Goal: Transaction & Acquisition: Purchase product/service

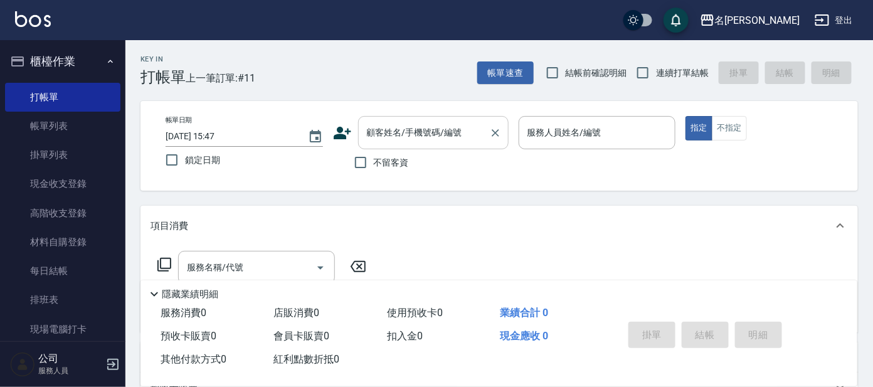
drag, startPoint x: 429, startPoint y: 140, endPoint x: 431, endPoint y: 129, distance: 11.6
click at [428, 136] on input "顧客姓名/手機號碼/編號" at bounding box center [424, 133] width 120 height 22
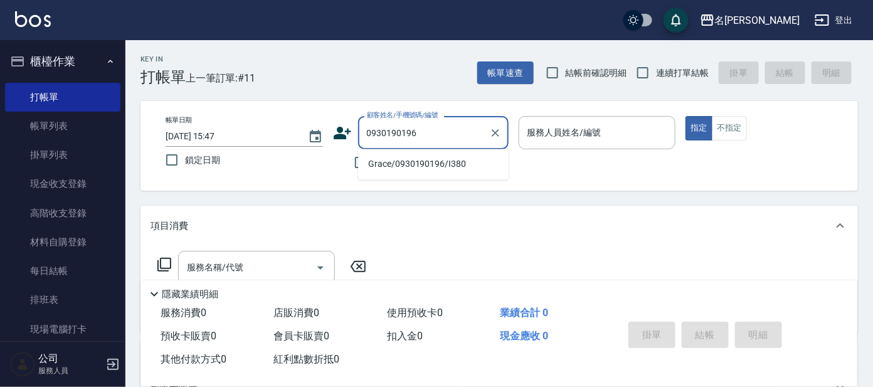
click at [460, 162] on li "Grace/0930190196/I380" at bounding box center [433, 164] width 151 height 21
type input "Grace/0930190196/I380"
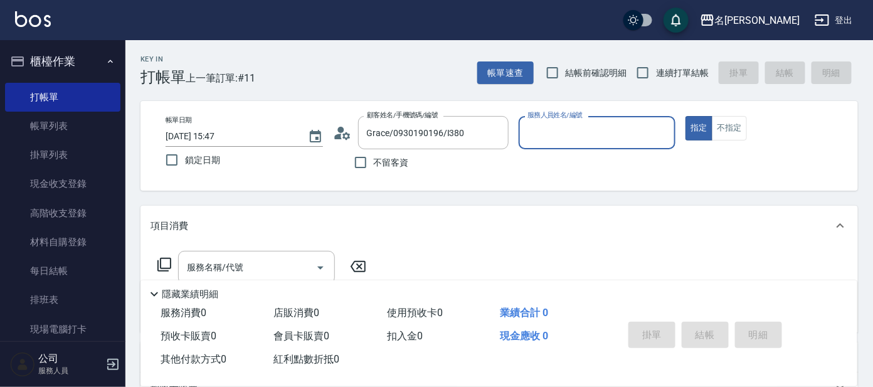
click at [339, 130] on circle at bounding box center [340, 130] width 6 height 6
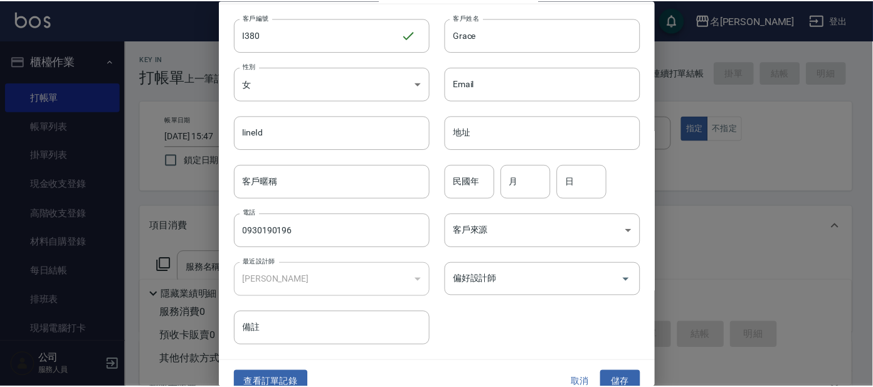
scroll to position [47, 0]
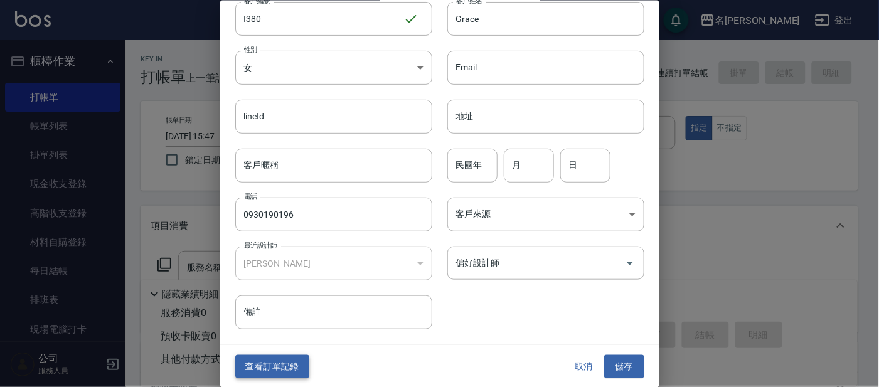
click at [294, 361] on button "查看訂單記錄" at bounding box center [272, 366] width 74 height 23
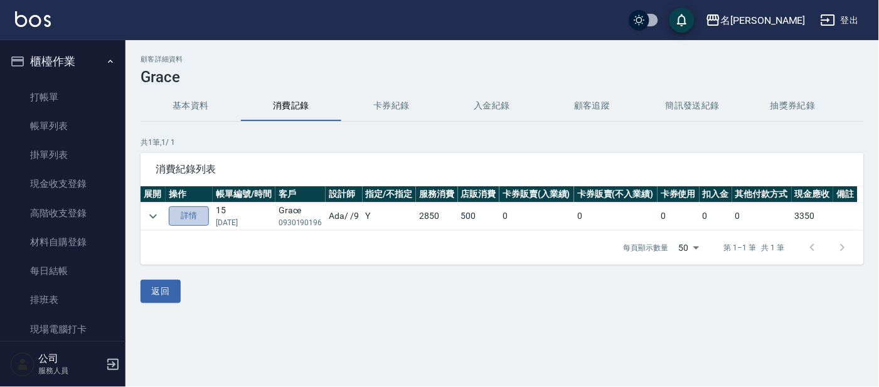
click at [183, 214] on link "詳情" at bounding box center [189, 215] width 40 height 19
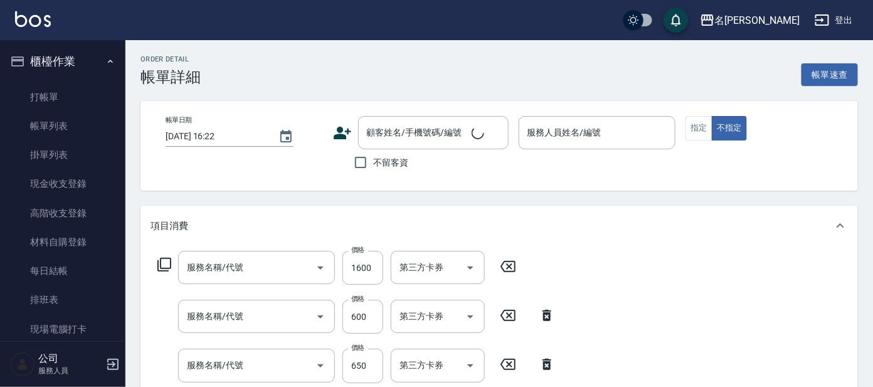
scroll to position [275, 0]
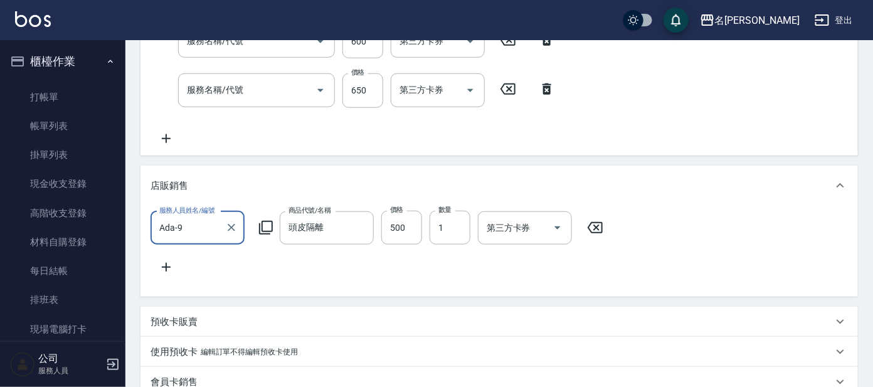
type input "[DATE] 17:25"
type input "Ada-9"
type input "染髮(400)"
type input "剪髮 講師級設計師(300)"
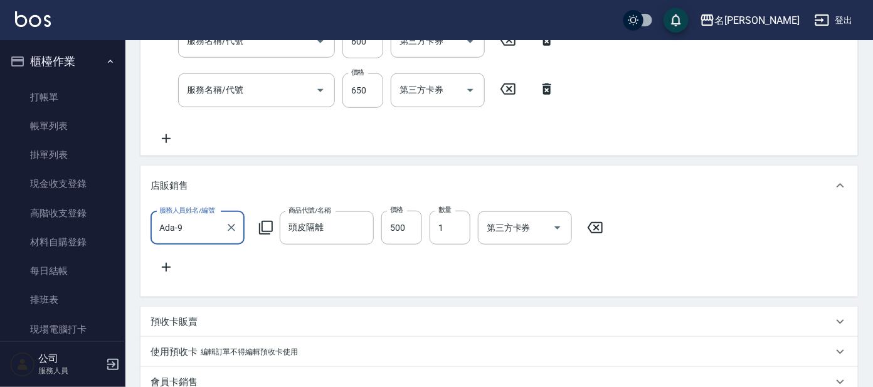
type input "頭皮零敏感(111)"
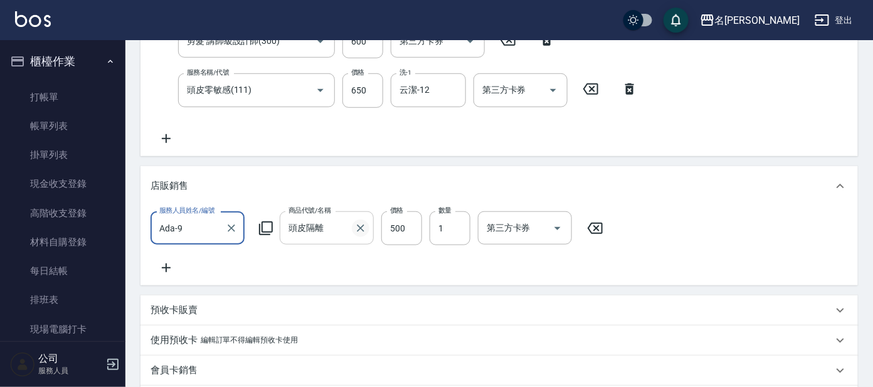
type input "Grace/0930190196/I380"
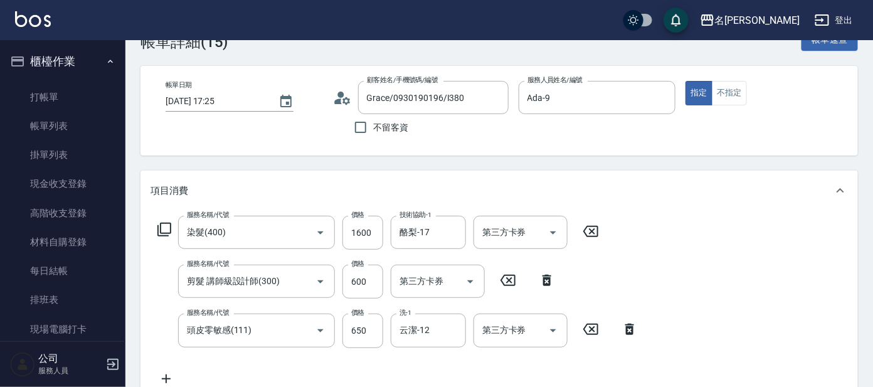
scroll to position [0, 0]
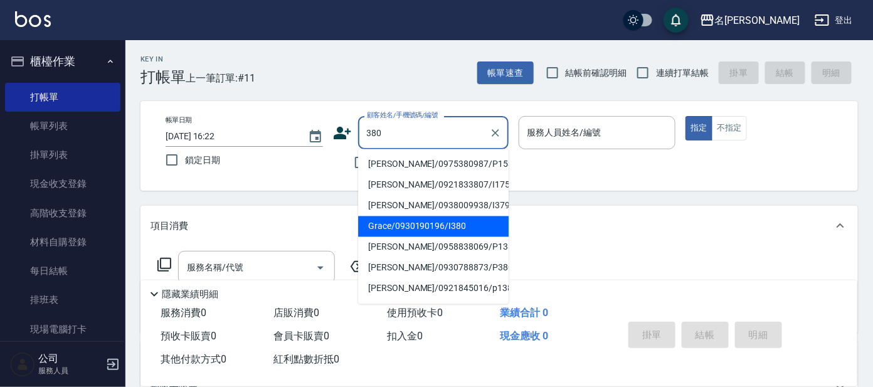
click at [425, 225] on li "Grace/0930190196/I380" at bounding box center [433, 226] width 151 height 21
type input "Grace/0930190196/I380"
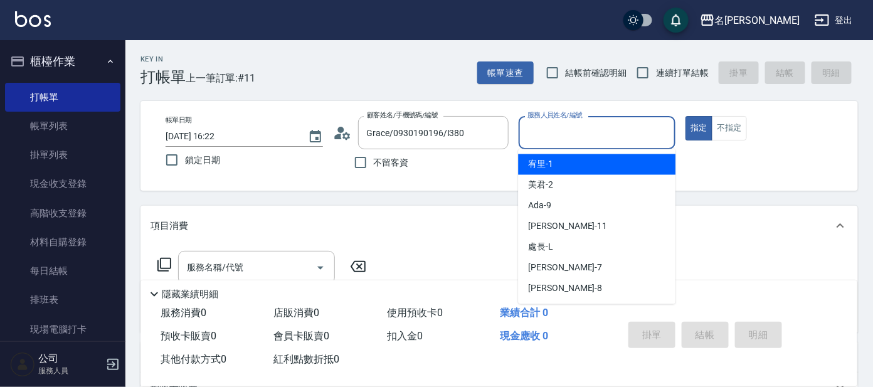
click at [545, 135] on input "服務人員姓名/編號" at bounding box center [597, 133] width 146 height 22
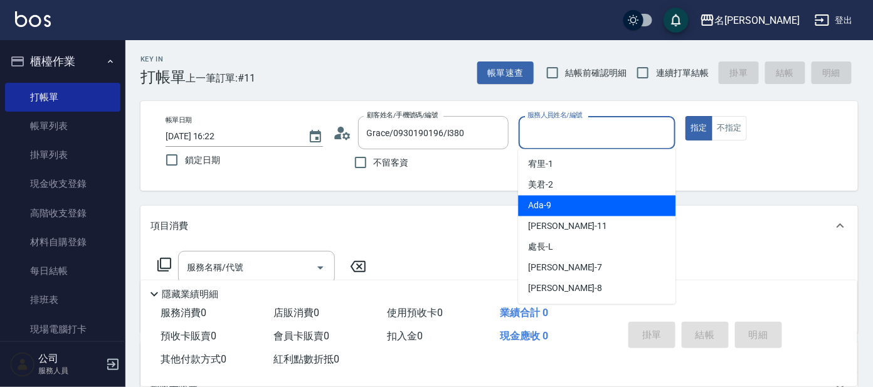
click at [551, 203] on span "Ada -9" at bounding box center [539, 205] width 23 height 13
type input "Ada-9"
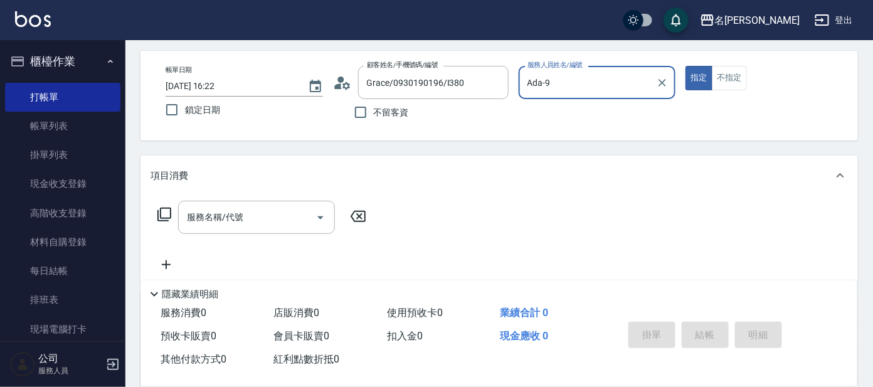
scroll to position [78, 0]
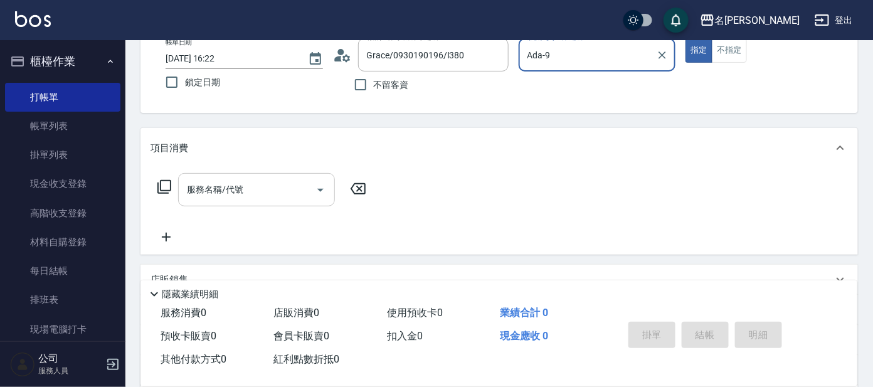
drag, startPoint x: 248, startPoint y: 189, endPoint x: 243, endPoint y: 175, distance: 15.1
click at [248, 189] on input "服務名稱/代號" at bounding box center [247, 190] width 127 height 22
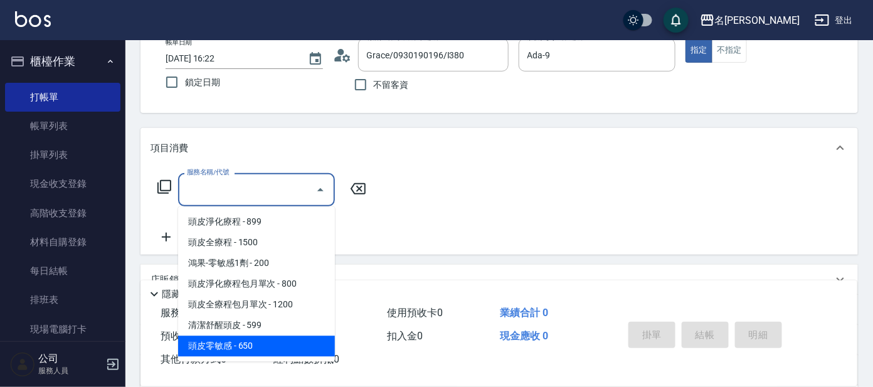
click at [268, 342] on span "頭皮零敏感 - 650" at bounding box center [256, 346] width 157 height 21
type input "頭皮零敏感(111)"
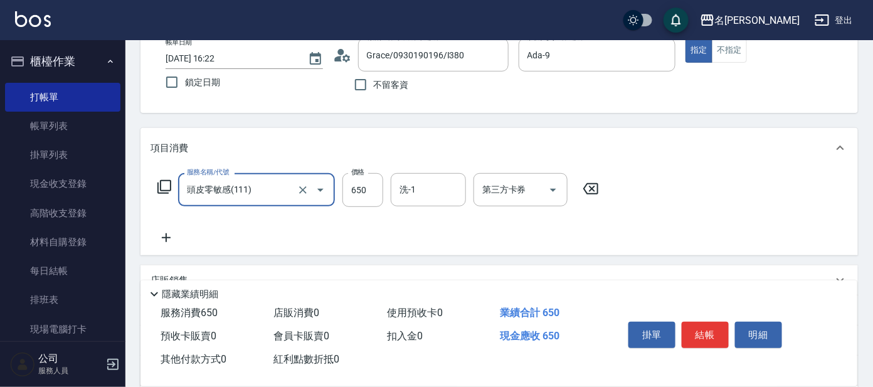
click at [165, 184] on icon at bounding box center [164, 186] width 15 height 15
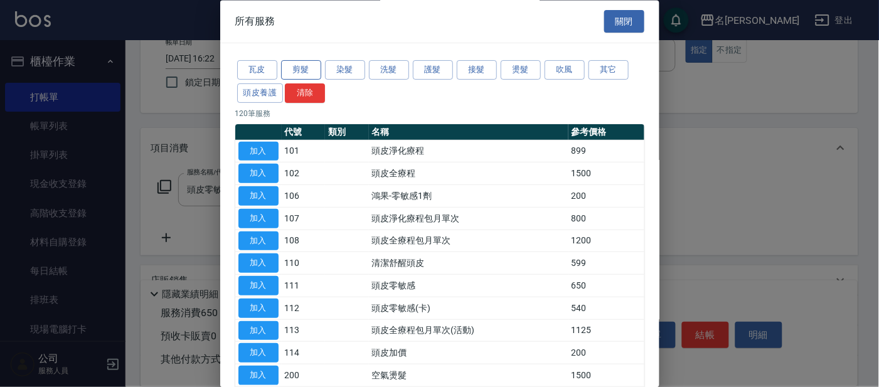
click at [297, 63] on button "剪髮" at bounding box center [301, 70] width 40 height 19
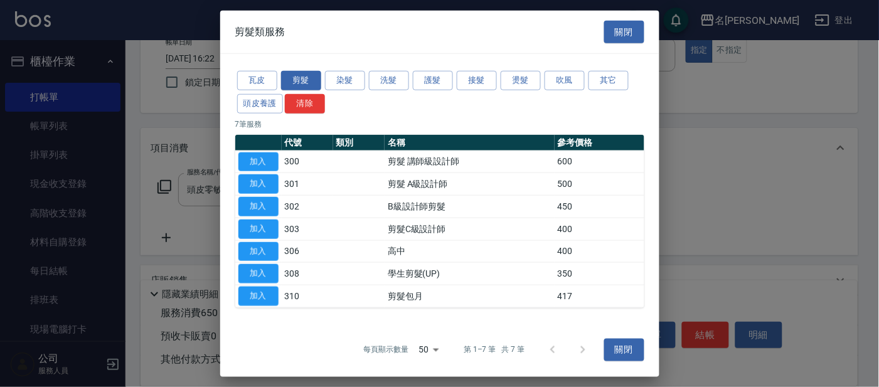
drag, startPoint x: 269, startPoint y: 165, endPoint x: 263, endPoint y: 162, distance: 6.5
click at [272, 164] on button "加入" at bounding box center [258, 161] width 40 height 19
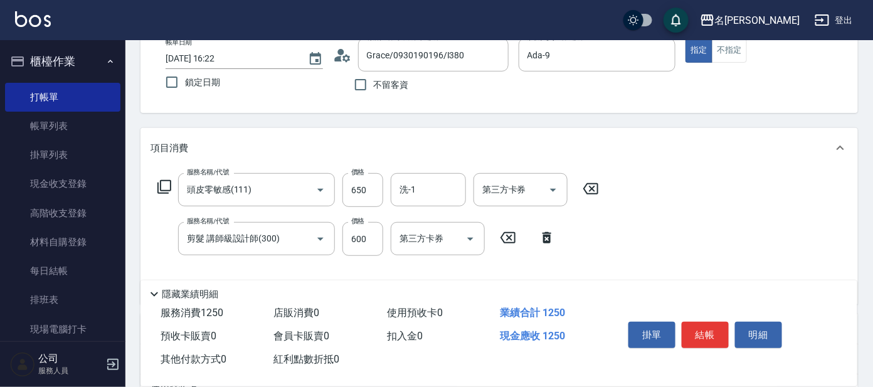
click at [169, 182] on icon at bounding box center [164, 186] width 15 height 15
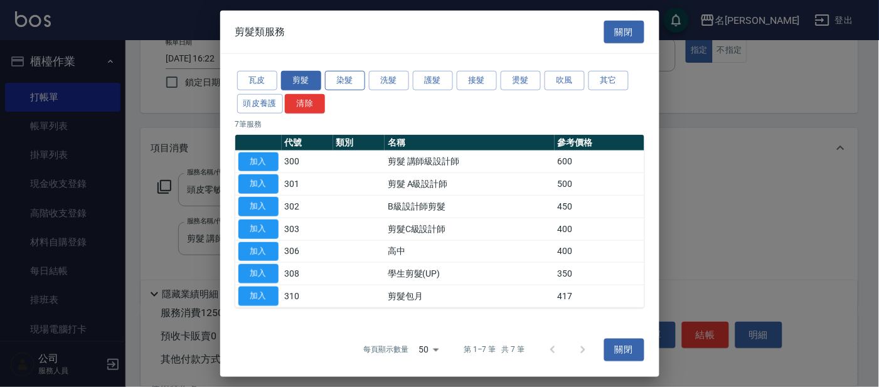
click at [359, 79] on button "染髮" at bounding box center [345, 80] width 40 height 19
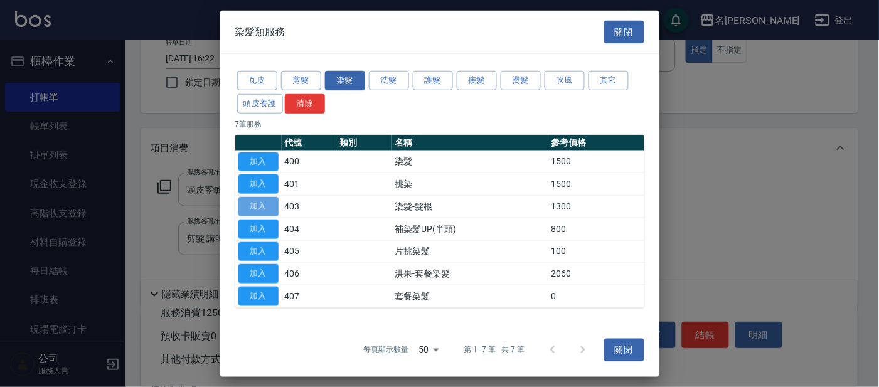
click at [258, 213] on button "加入" at bounding box center [258, 206] width 40 height 19
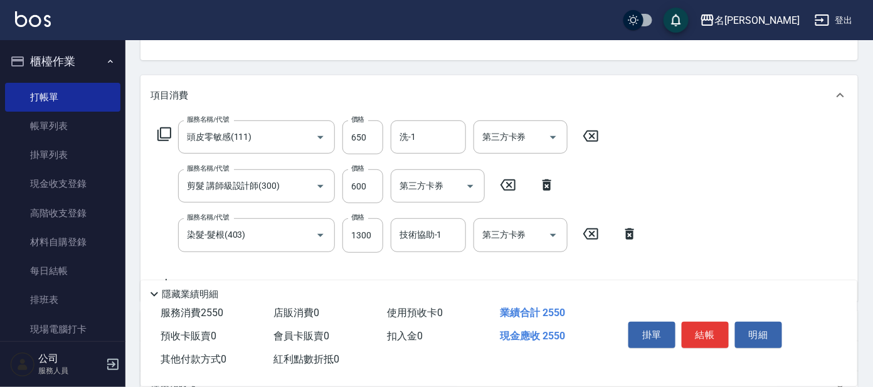
scroll to position [156, 0]
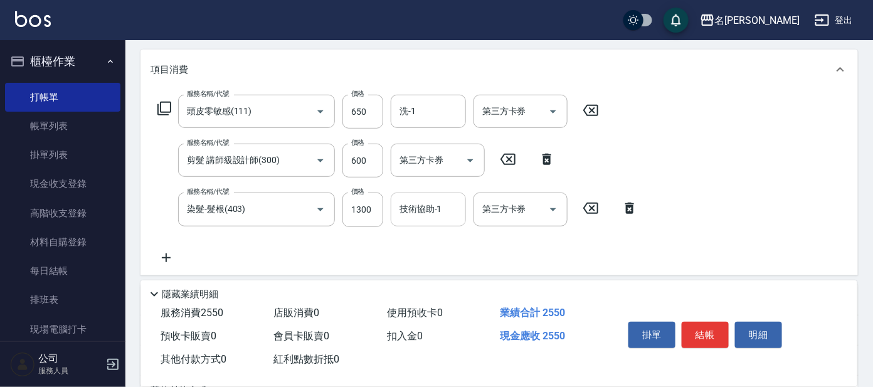
drag, startPoint x: 438, startPoint y: 206, endPoint x: 426, endPoint y: 209, distance: 12.9
click at [426, 209] on input "技術協助-1" at bounding box center [428, 209] width 64 height 22
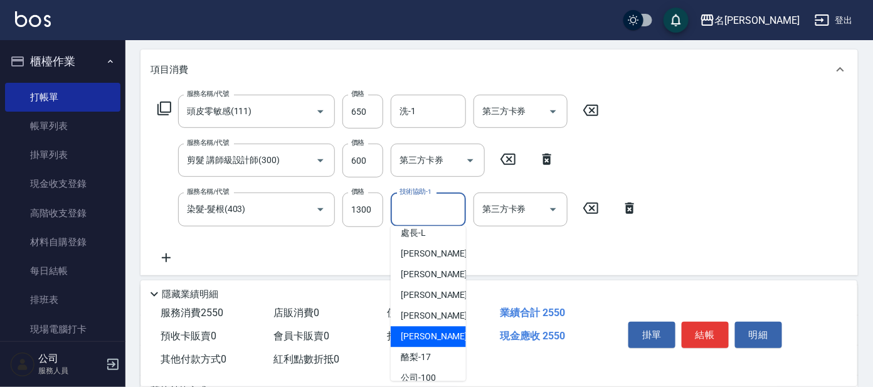
scroll to position [103, 0]
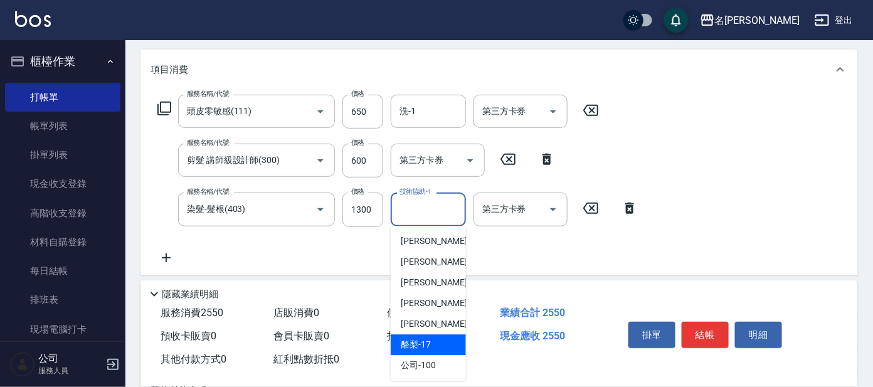
drag, startPoint x: 426, startPoint y: 350, endPoint x: 425, endPoint y: 341, distance: 9.4
click at [426, 347] on span "酪梨 -17" at bounding box center [416, 345] width 30 height 13
type input "酪梨-17"
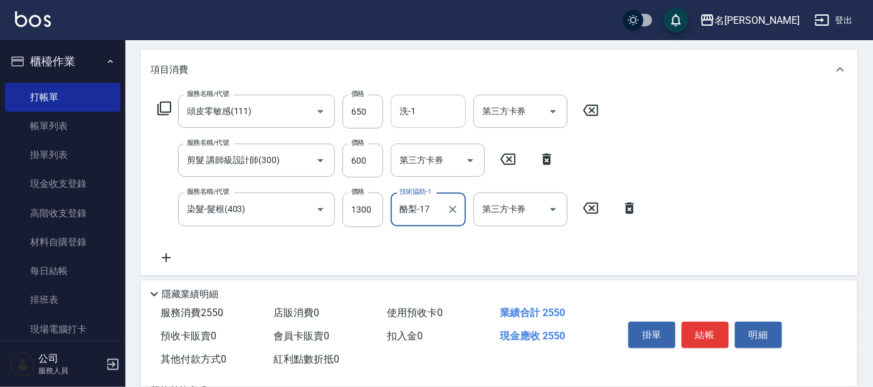
click at [418, 119] on input "洗-1" at bounding box center [428, 111] width 64 height 22
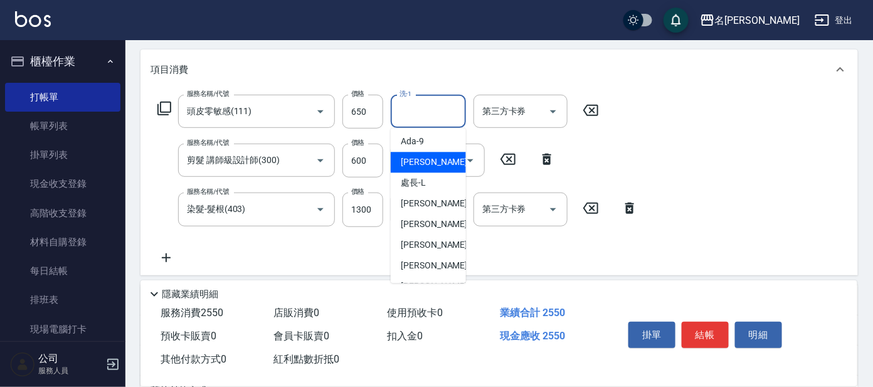
scroll to position [78, 0]
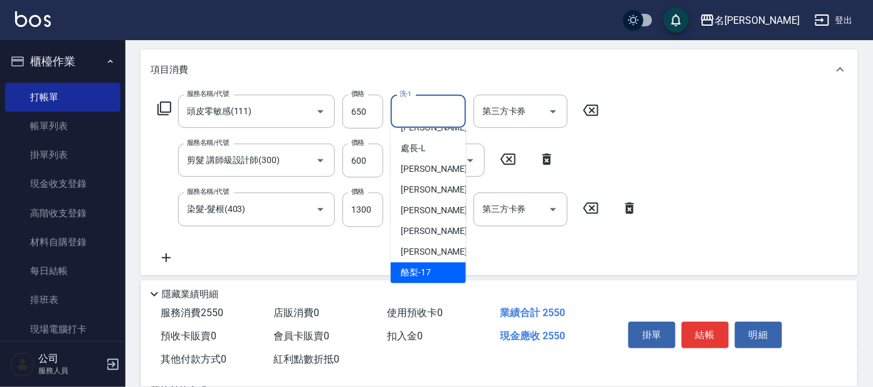
drag, startPoint x: 435, startPoint y: 267, endPoint x: 485, endPoint y: 253, distance: 52.8
click at [436, 263] on div "酪梨 -17" at bounding box center [428, 273] width 75 height 21
type input "酪梨-17"
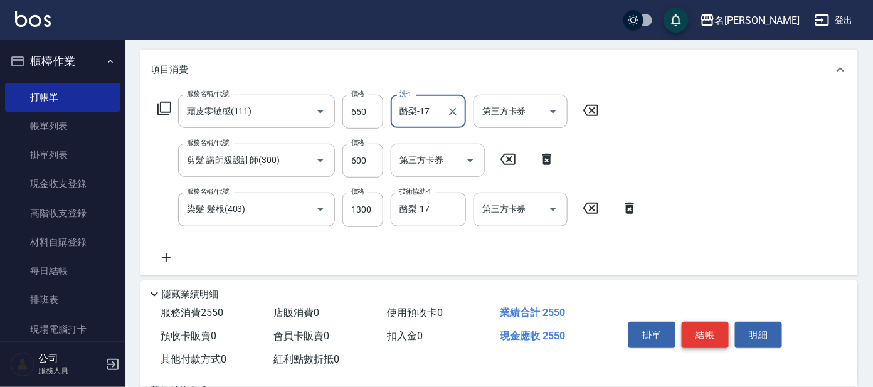
click at [697, 326] on button "結帳" at bounding box center [705, 335] width 47 height 26
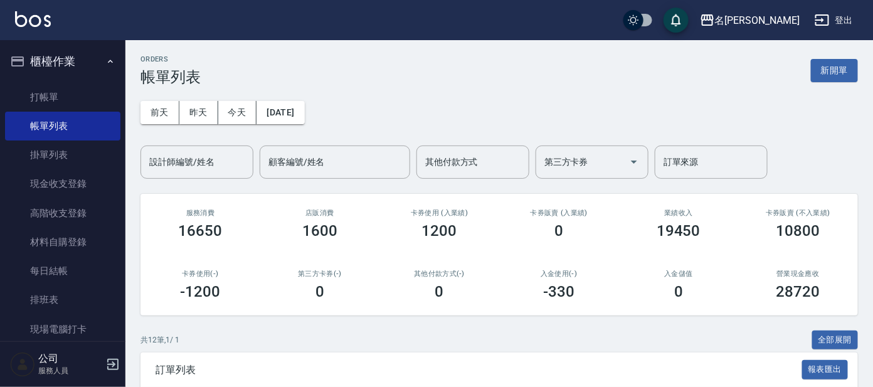
click at [45, 99] on link "打帳單" at bounding box center [62, 97] width 115 height 29
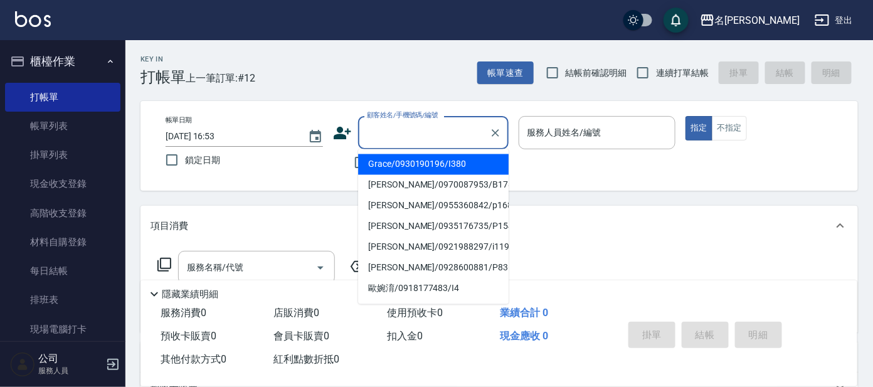
click at [430, 130] on input "顧客姓名/手機號碼/編號" at bounding box center [424, 133] width 120 height 22
type input "ㄕ"
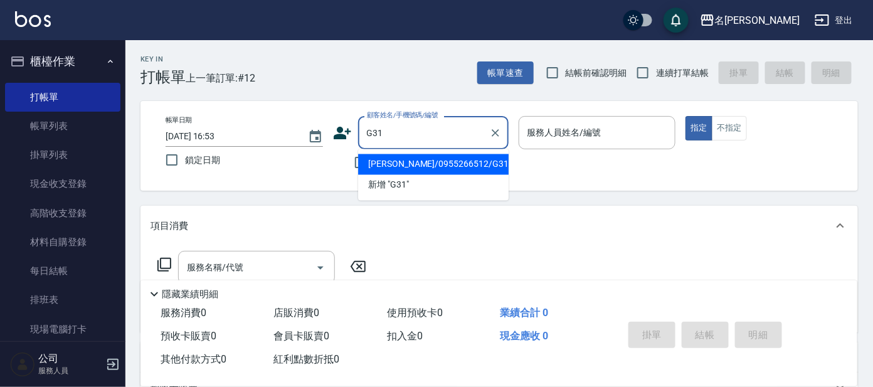
type input "[PERSON_NAME]/0955266512/G31"
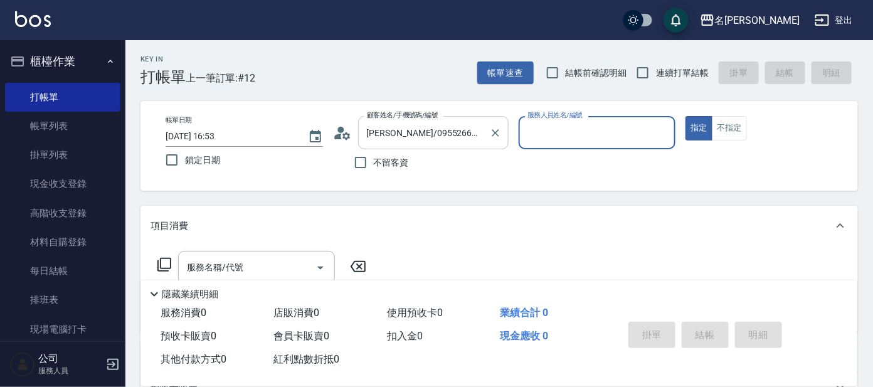
type input "[PERSON_NAME]-7"
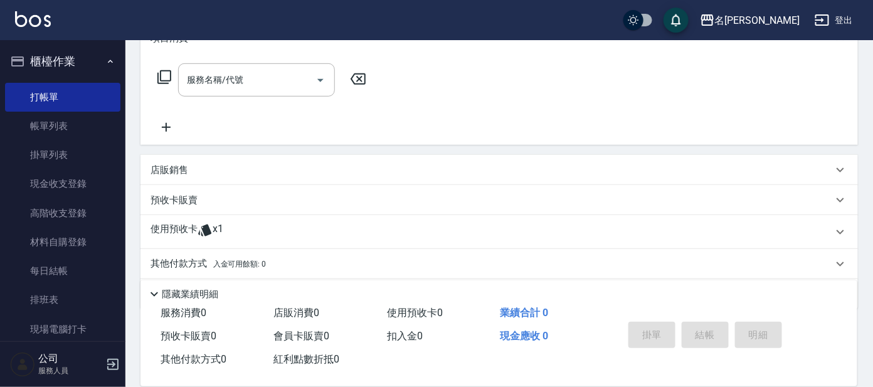
scroll to position [186, 0]
click at [172, 231] on p "使用預收卡" at bounding box center [174, 233] width 47 height 19
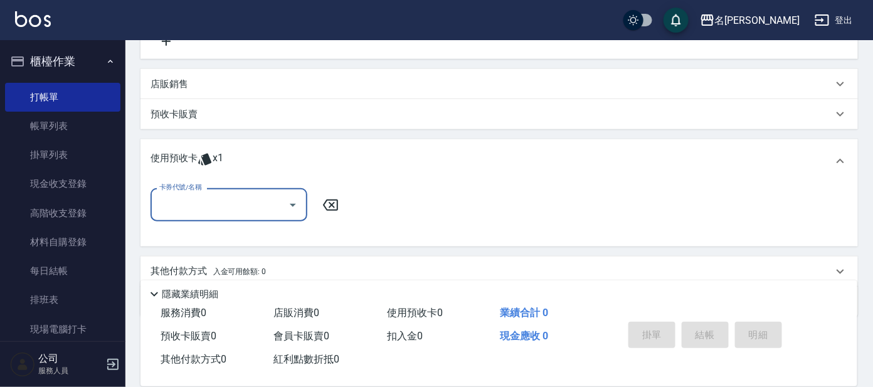
scroll to position [281, 0]
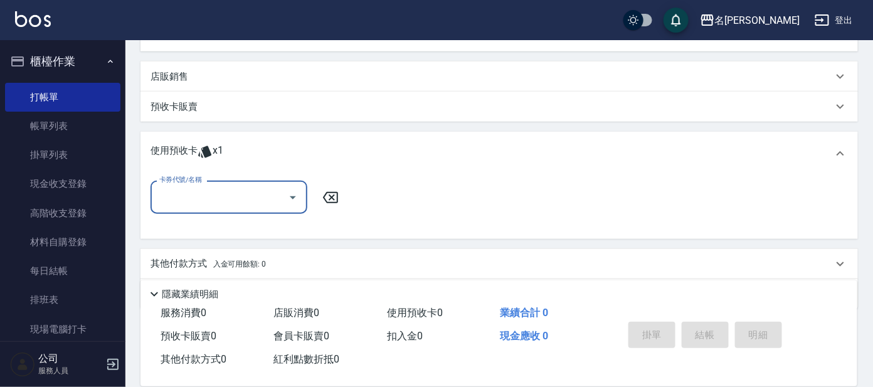
click at [214, 199] on input "卡券代號/名稱" at bounding box center [219, 197] width 127 height 22
click at [218, 230] on div "頭皮全療程包套3次 剩餘1張" at bounding box center [229, 228] width 157 height 21
type input "頭皮全療程包套3次"
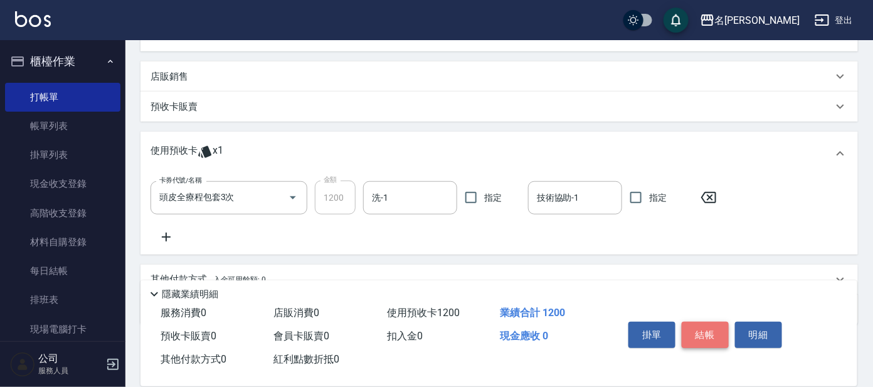
click at [687, 334] on button "結帳" at bounding box center [705, 335] width 47 height 26
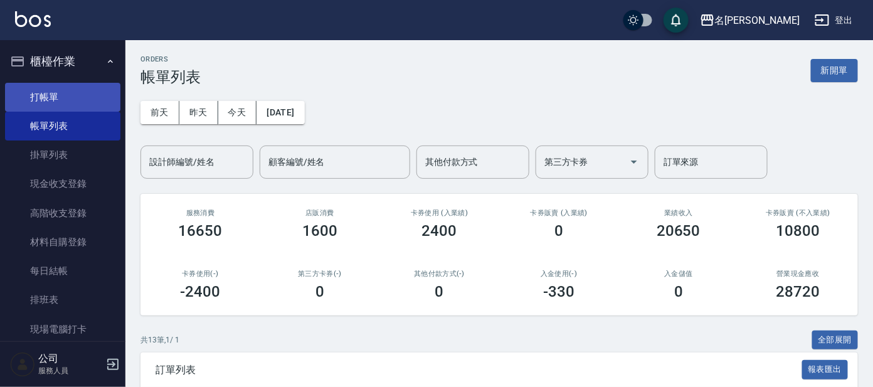
click at [46, 97] on link "打帳單" at bounding box center [62, 97] width 115 height 29
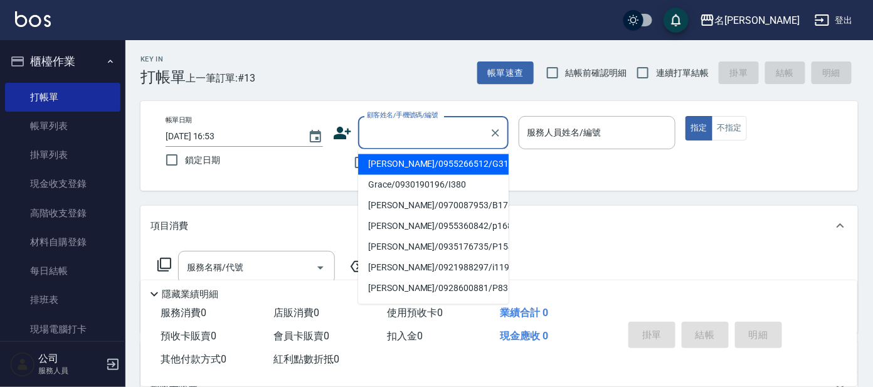
click at [399, 125] on input "顧客姓名/手機號碼/編號" at bounding box center [424, 133] width 120 height 22
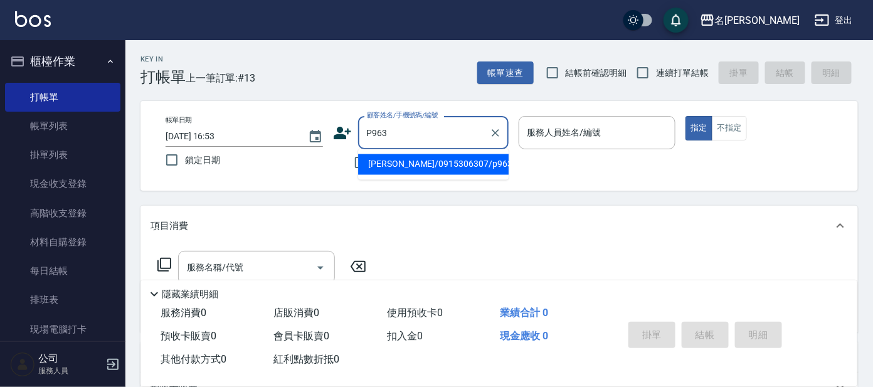
click at [413, 126] on input "P963" at bounding box center [424, 133] width 120 height 22
click at [393, 130] on input "P963" at bounding box center [424, 133] width 120 height 22
type input "[PERSON_NAME]/0989661044/P936"
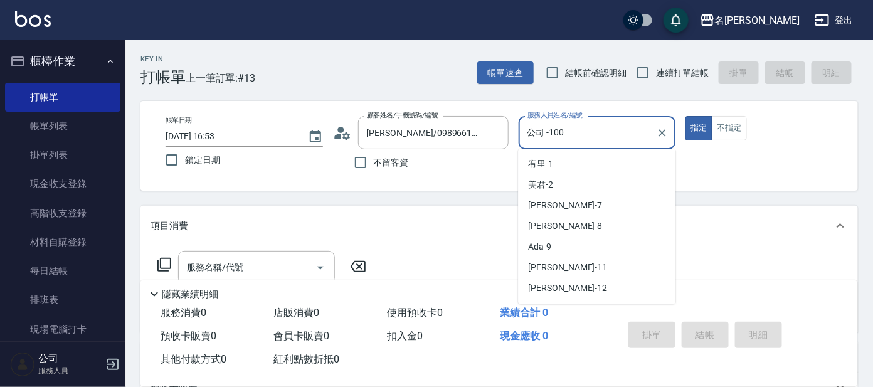
drag, startPoint x: 584, startPoint y: 132, endPoint x: 577, endPoint y: 140, distance: 10.7
click at [583, 132] on input "公司 -100" at bounding box center [587, 133] width 127 height 22
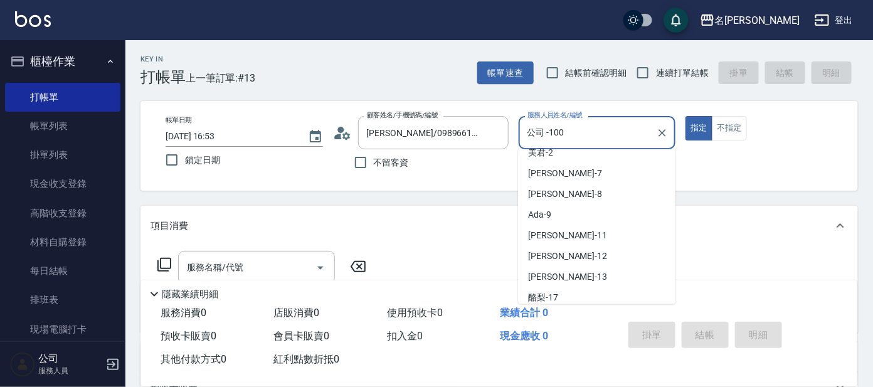
scroll to position [31, 0]
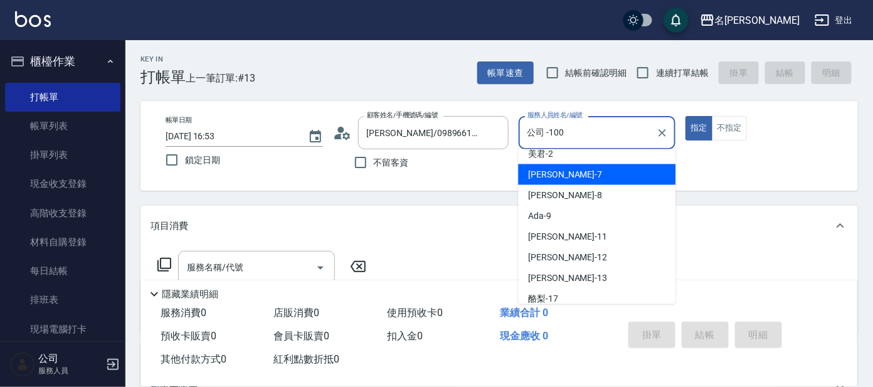
click at [539, 174] on span "[PERSON_NAME] -7" at bounding box center [565, 174] width 74 height 13
type input "[PERSON_NAME]-7"
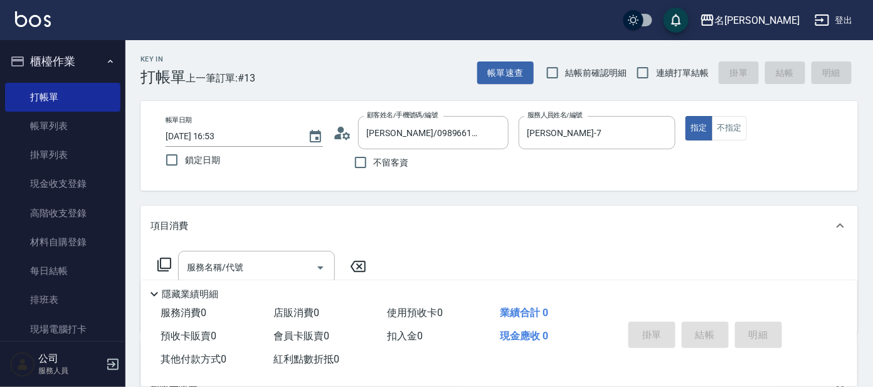
click at [166, 266] on icon at bounding box center [164, 264] width 15 height 15
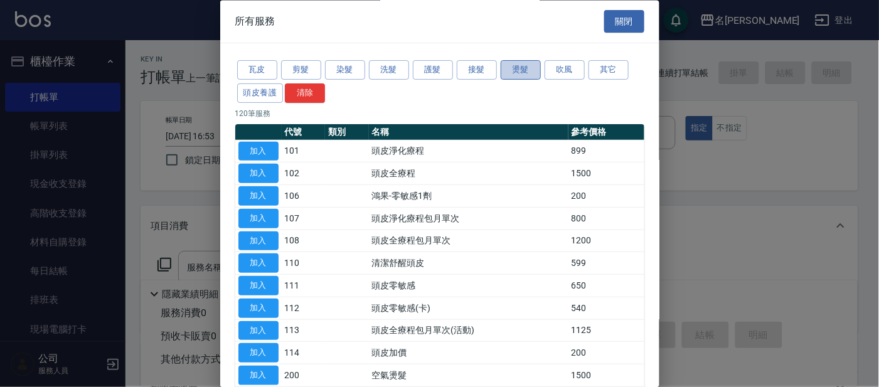
click at [524, 69] on button "燙髮" at bounding box center [520, 70] width 40 height 19
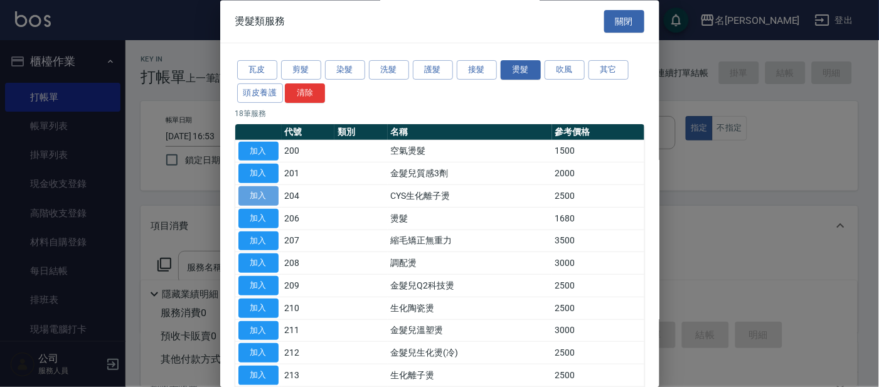
drag, startPoint x: 246, startPoint y: 190, endPoint x: 246, endPoint y: 203, distance: 13.2
click at [247, 190] on button "加入" at bounding box center [258, 196] width 40 height 19
type input "CYS生化離子燙(204)"
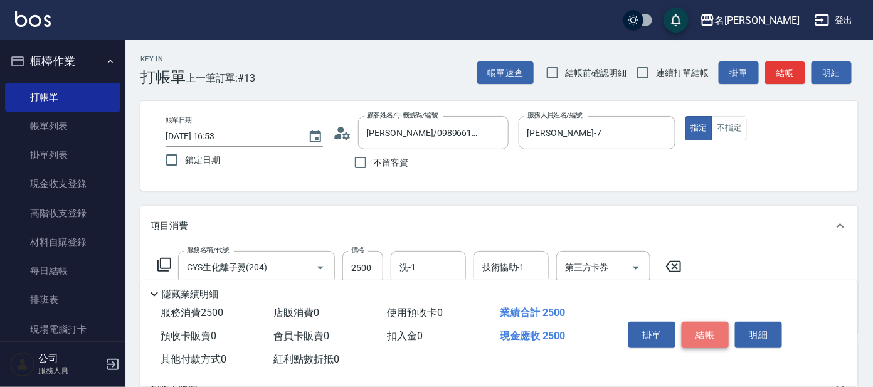
click at [698, 334] on button "結帳" at bounding box center [705, 335] width 47 height 26
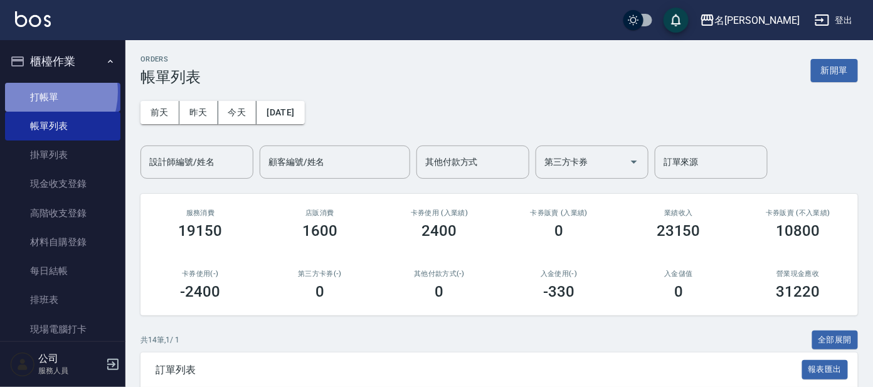
click at [38, 92] on link "打帳單" at bounding box center [62, 97] width 115 height 29
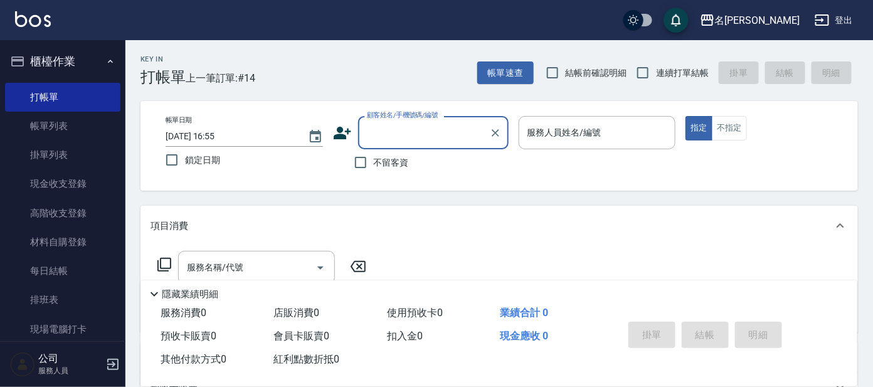
click at [403, 127] on input "顧客姓名/手機號碼/編號" at bounding box center [424, 133] width 120 height 22
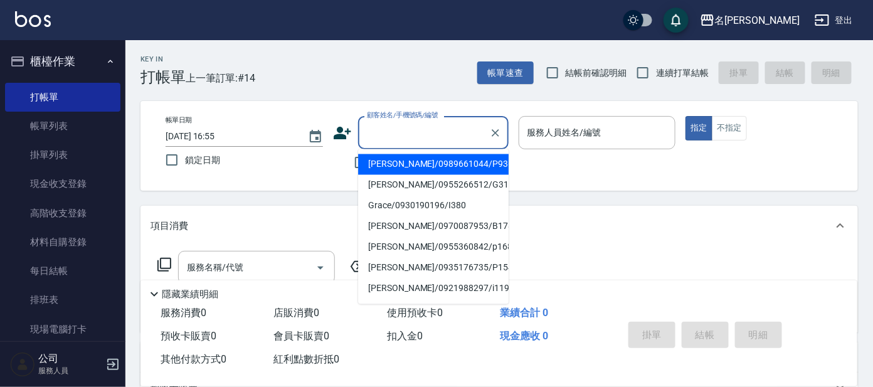
click at [416, 169] on li "[PERSON_NAME]/0989661044/P936" at bounding box center [433, 164] width 151 height 21
type input "[PERSON_NAME]/0989661044/P936"
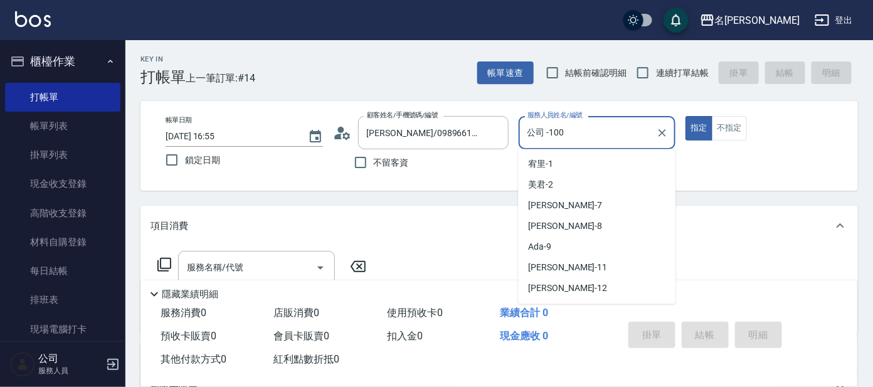
click at [566, 132] on input "公司 -100" at bounding box center [587, 133] width 127 height 22
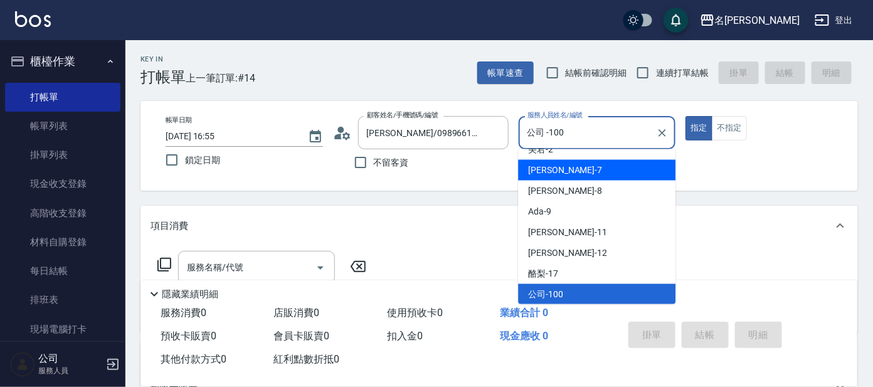
click at [544, 171] on span "[PERSON_NAME] -7" at bounding box center [565, 170] width 74 height 13
type input "[PERSON_NAME]-7"
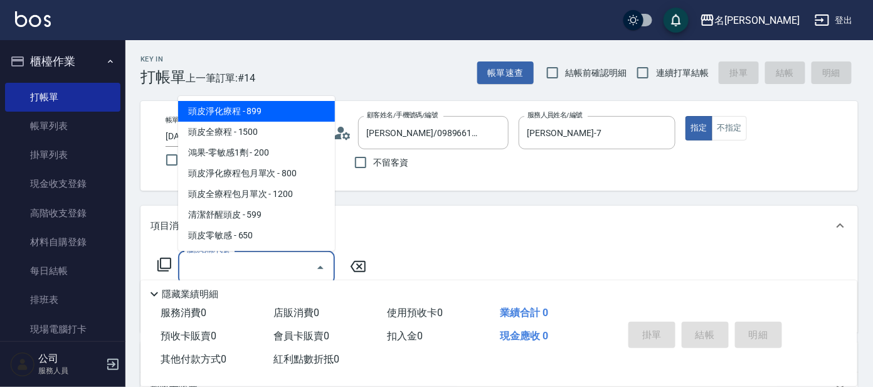
click at [258, 260] on input "服務名稱/代號" at bounding box center [247, 268] width 127 height 22
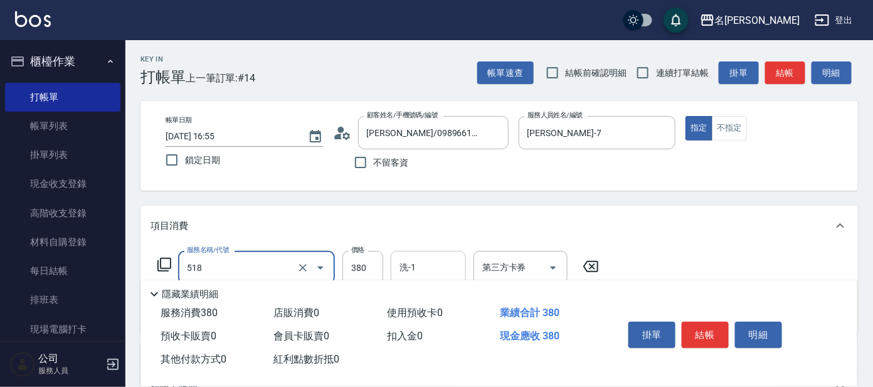
type input "舒壓+洗髮+養髮(518)"
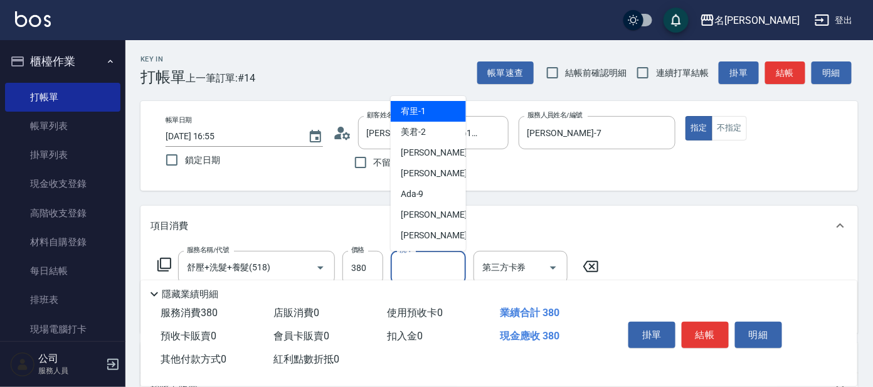
drag, startPoint x: 426, startPoint y: 264, endPoint x: 435, endPoint y: 267, distance: 9.1
click at [431, 266] on input "洗-1" at bounding box center [428, 268] width 64 height 22
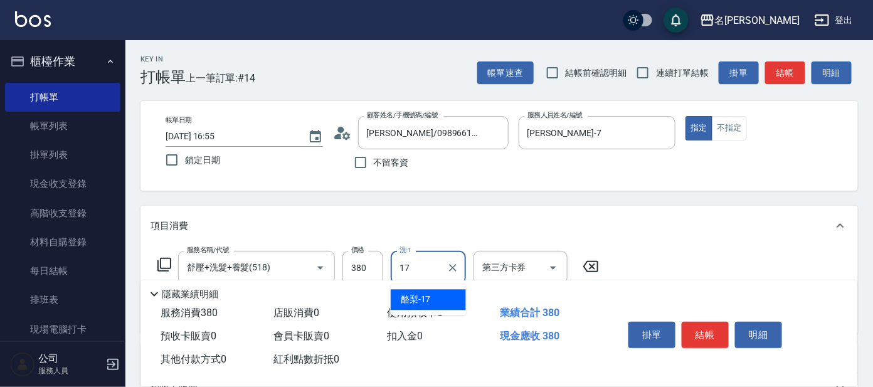
click at [436, 297] on div "酪梨 -17" at bounding box center [428, 300] width 75 height 21
type input "酪梨-17"
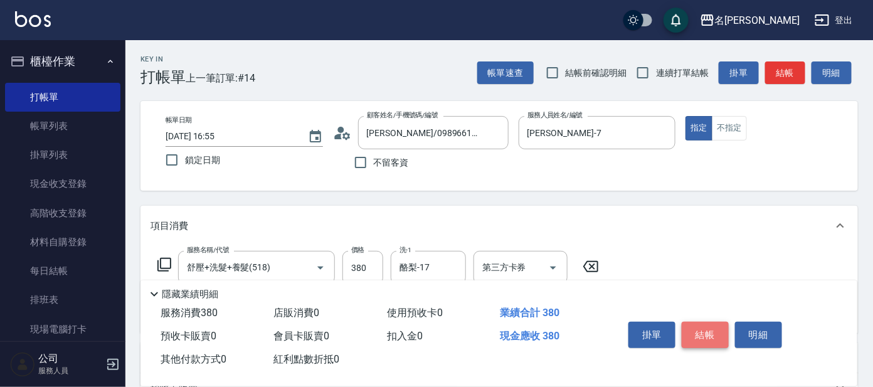
click at [707, 332] on button "結帳" at bounding box center [705, 335] width 47 height 26
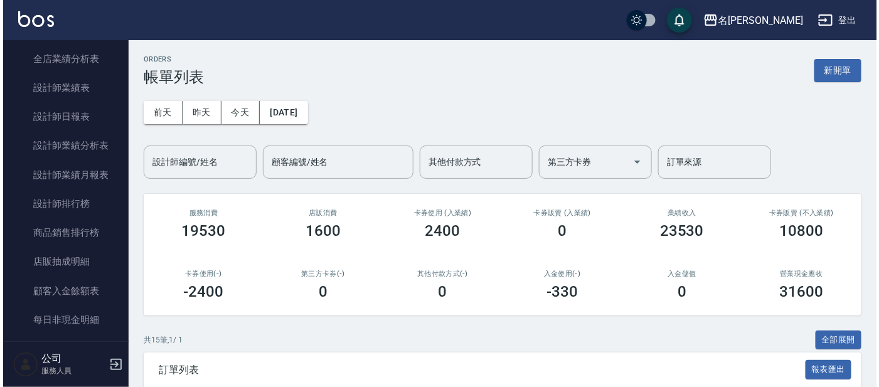
scroll to position [590, 0]
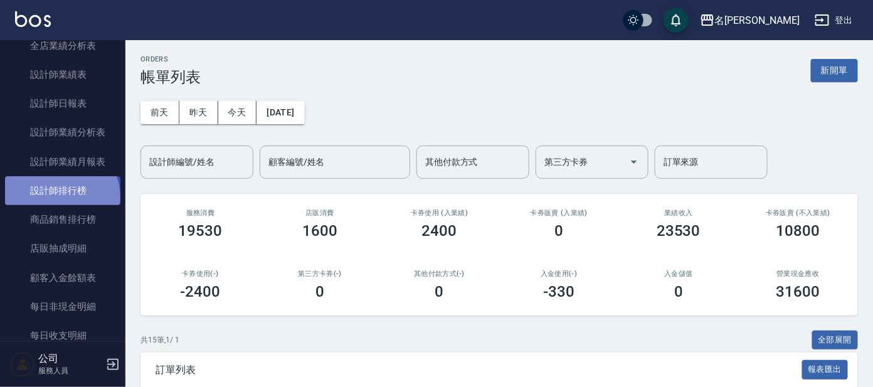
click at [60, 197] on link "設計師排行榜" at bounding box center [62, 190] width 115 height 29
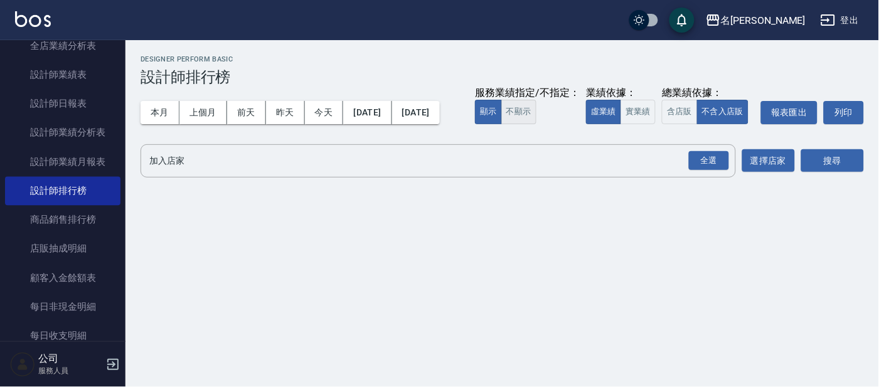
click at [501, 124] on button "不顯示" at bounding box center [518, 112] width 35 height 24
click at [620, 124] on button "實業績" at bounding box center [637, 112] width 35 height 24
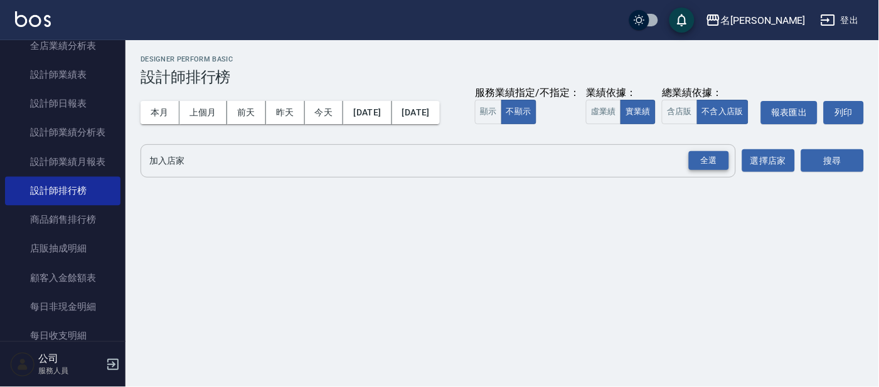
click at [714, 171] on div "全選" at bounding box center [709, 160] width 40 height 19
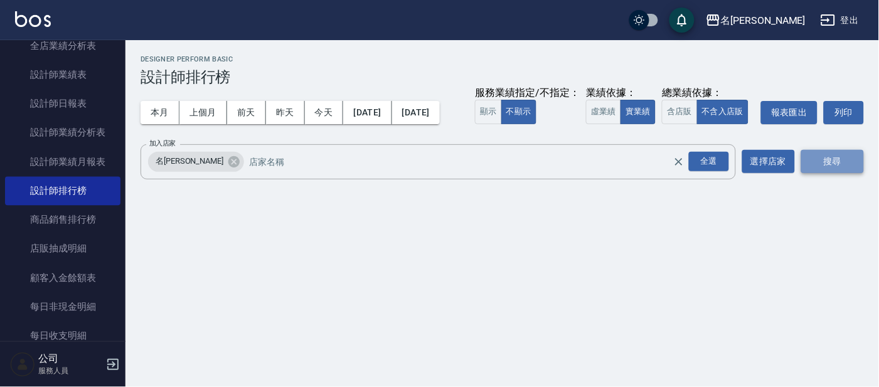
click at [837, 173] on button "搜尋" at bounding box center [832, 161] width 63 height 23
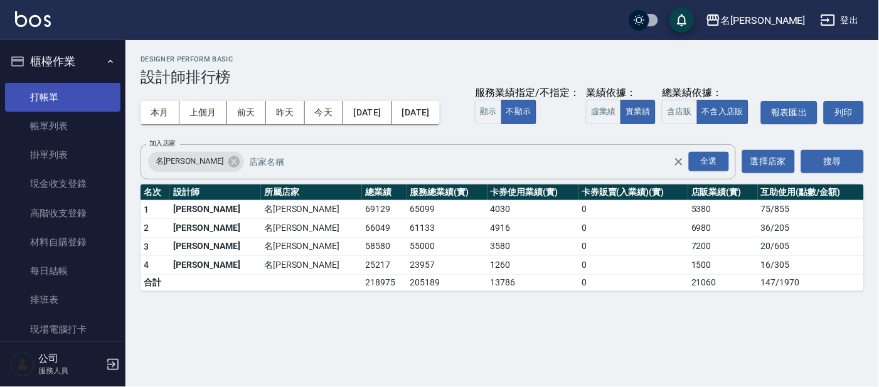
click at [45, 93] on link "打帳單" at bounding box center [62, 97] width 115 height 29
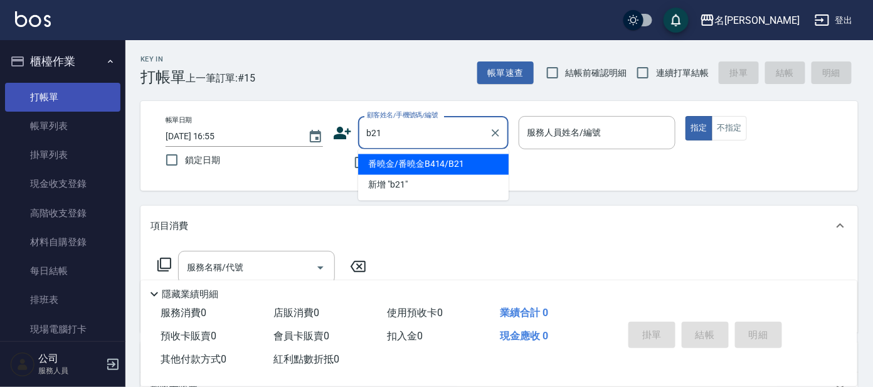
type input "番曉金/番曉金B414/B21"
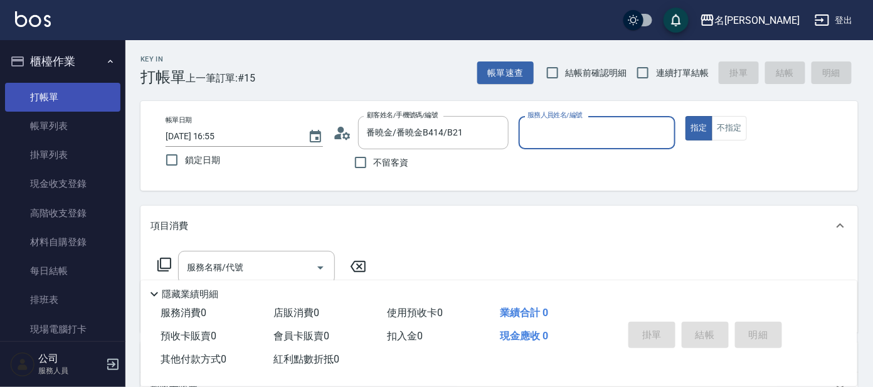
type input "美君-2"
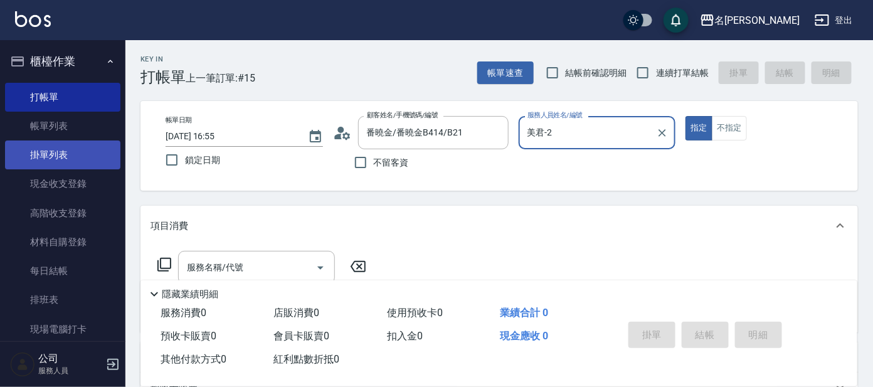
scroll to position [78, 0]
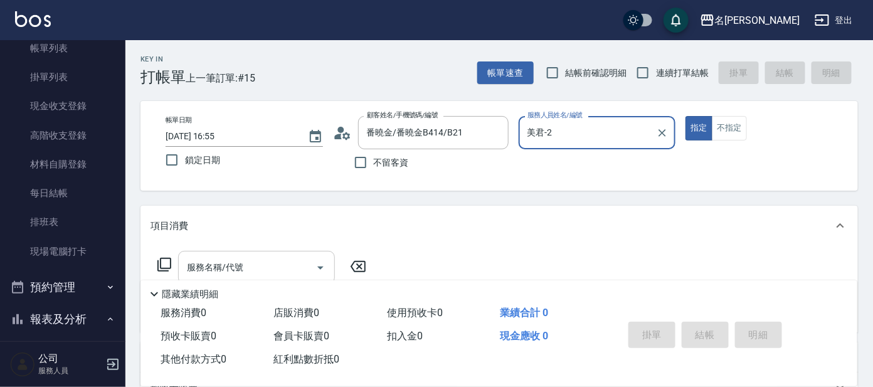
click at [240, 254] on div "服務名稱/代號" at bounding box center [256, 267] width 157 height 33
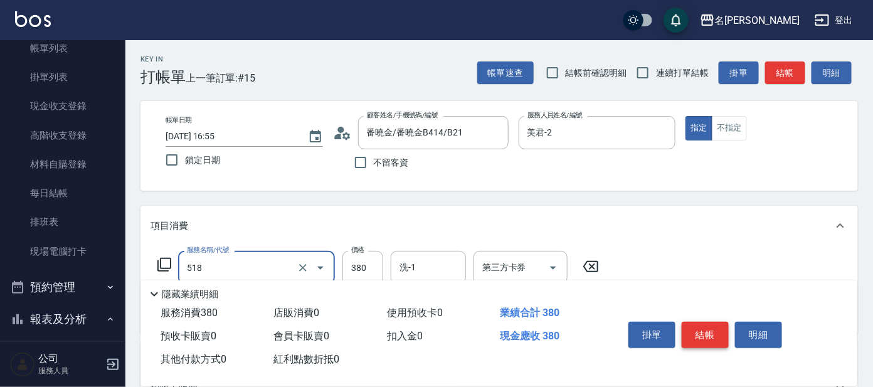
type input "舒壓+洗髮+養髮(518)"
click at [707, 324] on button "結帳" at bounding box center [705, 335] width 47 height 26
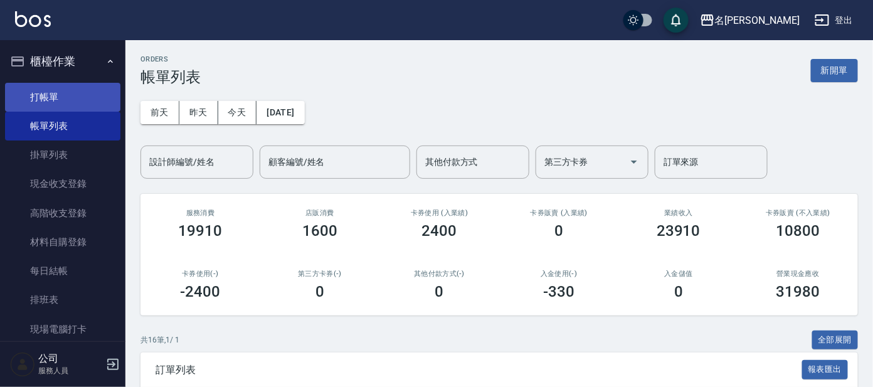
click at [71, 85] on link "打帳單" at bounding box center [62, 97] width 115 height 29
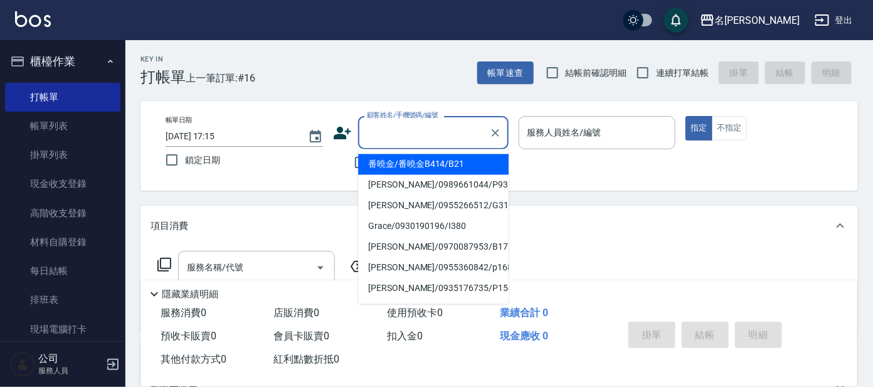
click at [414, 127] on input "顧客姓名/手機號碼/編號" at bounding box center [424, 133] width 120 height 22
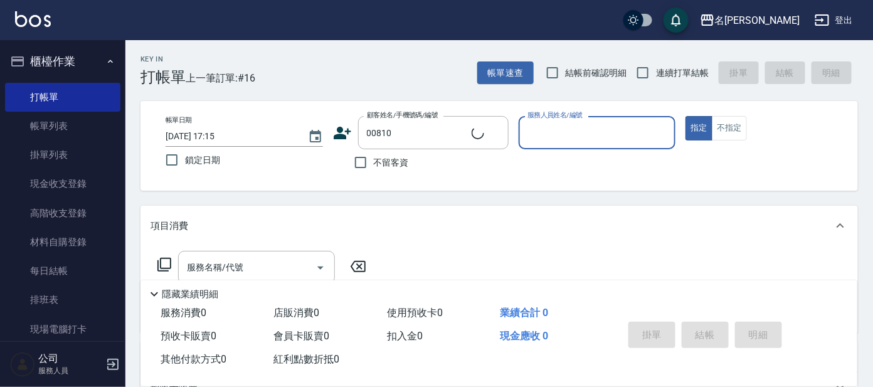
type input "[PERSON_NAME]/0932255682/00810"
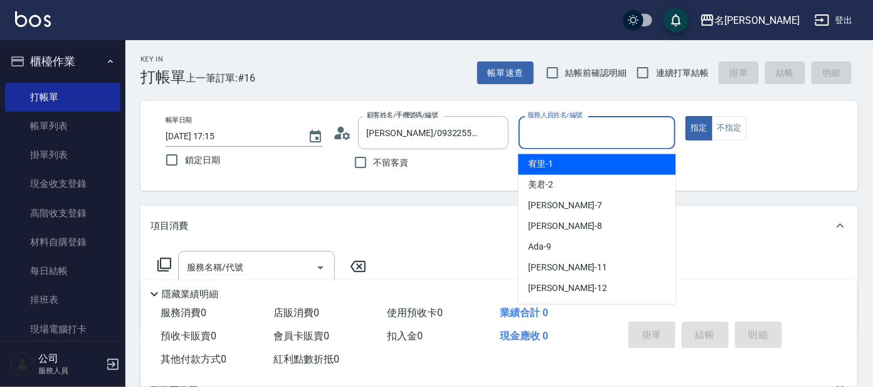
click at [571, 136] on input "服務人員姓名/編號" at bounding box center [597, 133] width 146 height 22
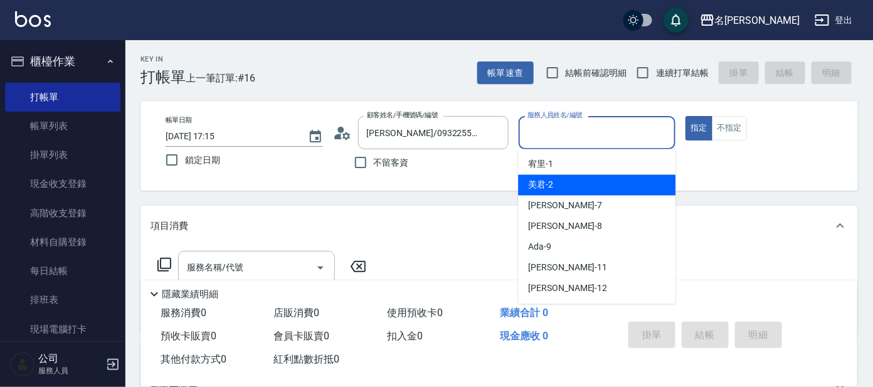
click at [580, 191] on div "美君 -2" at bounding box center [596, 185] width 157 height 21
type input "美君-2"
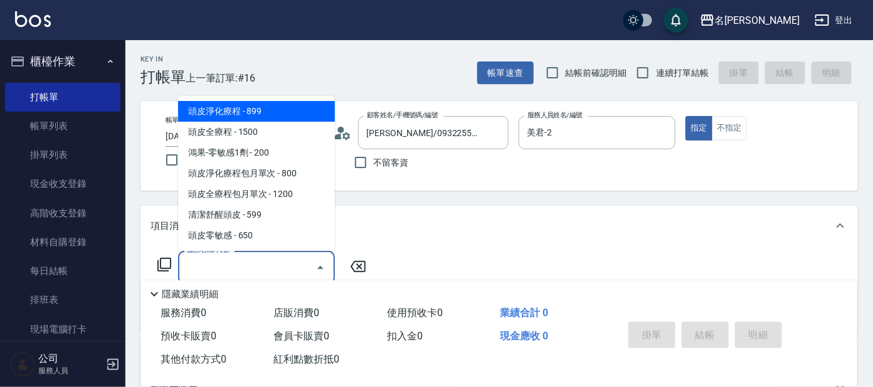
click at [297, 261] on input "服務名稱/代號" at bounding box center [247, 268] width 127 height 22
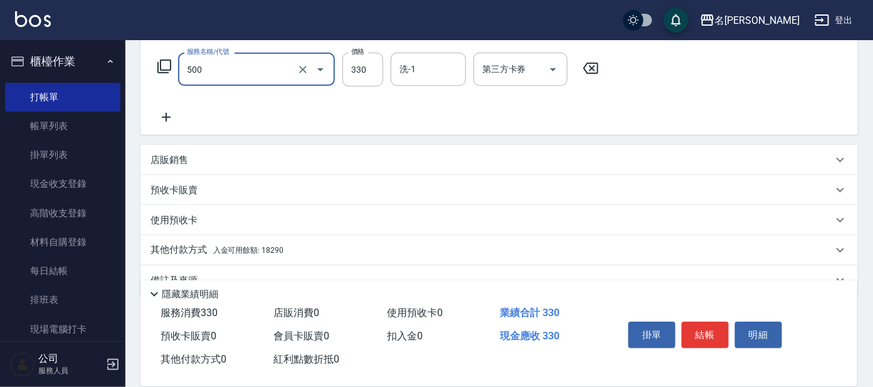
scroll to position [224, 0]
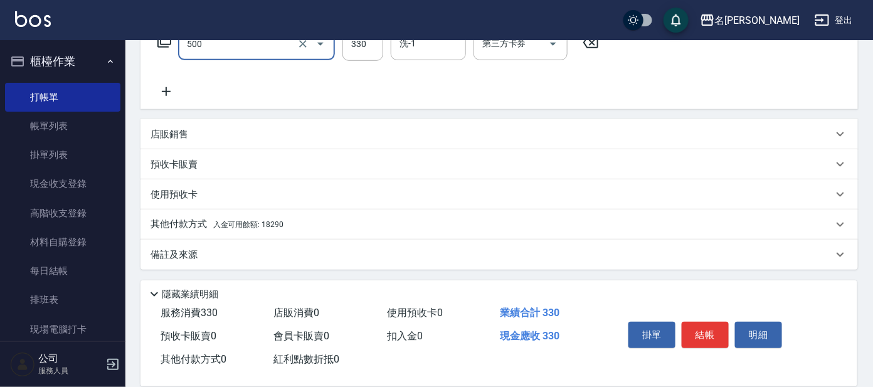
type input "高階洗髮(500)"
drag, startPoint x: 282, startPoint y: 222, endPoint x: 288, endPoint y: 226, distance: 7.3
click at [282, 222] on p "其他付款方式 入金可用餘額: 18290" at bounding box center [217, 225] width 133 height 14
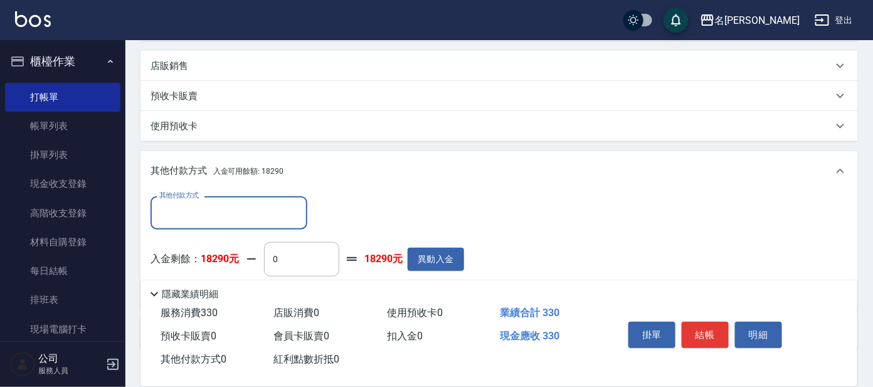
scroll to position [371, 0]
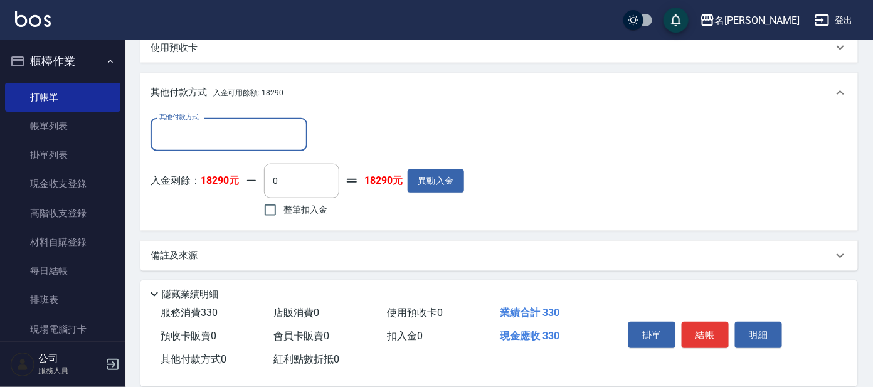
click at [300, 203] on span "整筆扣入金" at bounding box center [305, 209] width 44 height 13
click at [283, 202] on input "整筆扣入金" at bounding box center [270, 210] width 26 height 26
checkbox input "true"
type input "330"
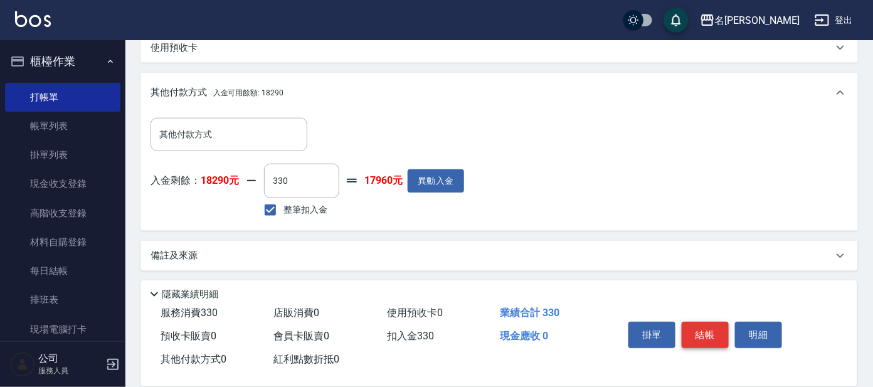
click at [710, 327] on button "結帳" at bounding box center [705, 335] width 47 height 26
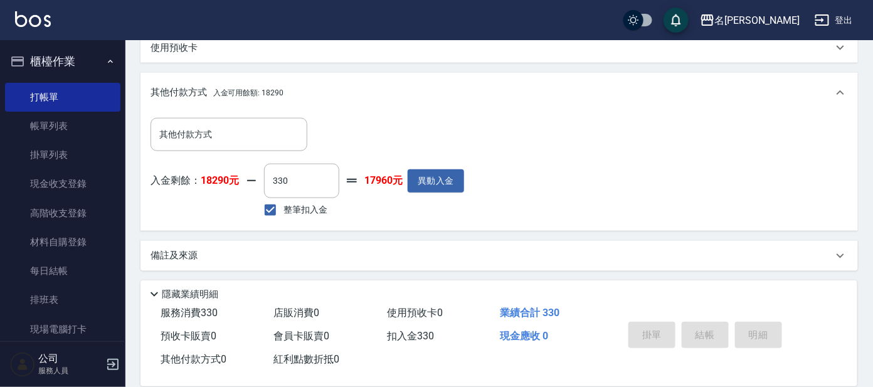
click at [92, 63] on button "櫃檯作業" at bounding box center [62, 61] width 115 height 33
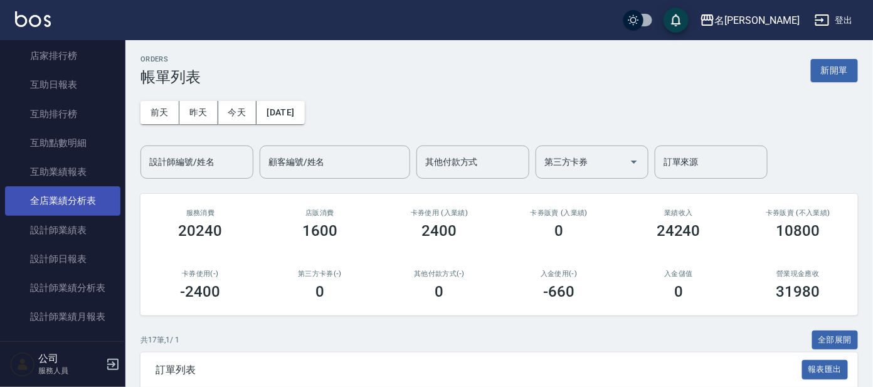
scroll to position [235, 0]
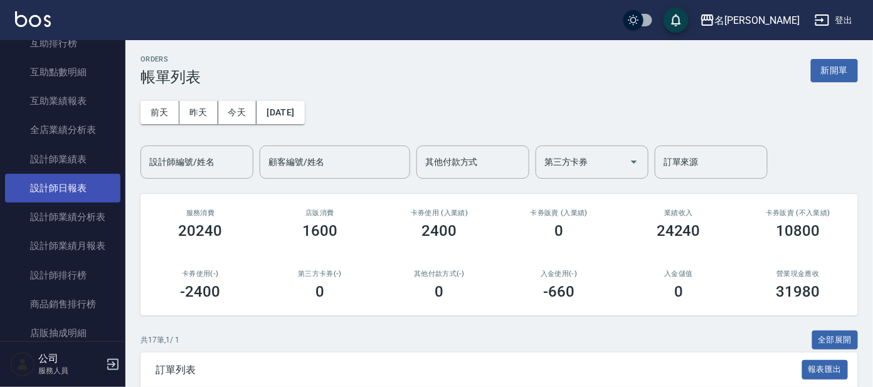
click at [80, 190] on link "設計師日報表" at bounding box center [62, 188] width 115 height 29
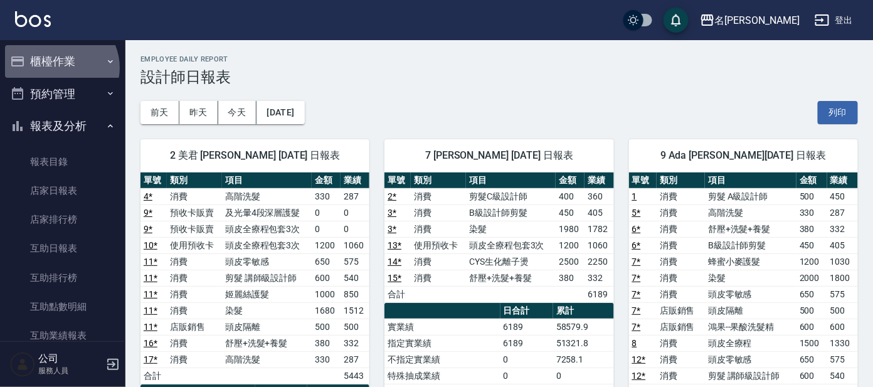
click at [60, 68] on button "櫃檯作業" at bounding box center [62, 61] width 115 height 33
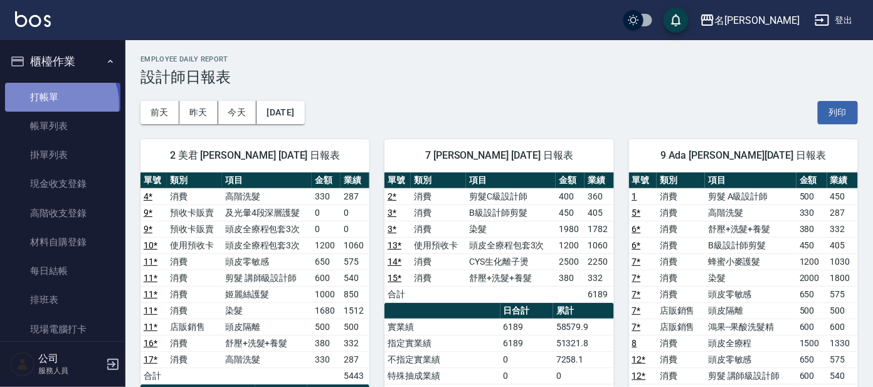
click at [56, 103] on link "打帳單" at bounding box center [62, 97] width 115 height 29
